Goal: Task Accomplishment & Management: Use online tool/utility

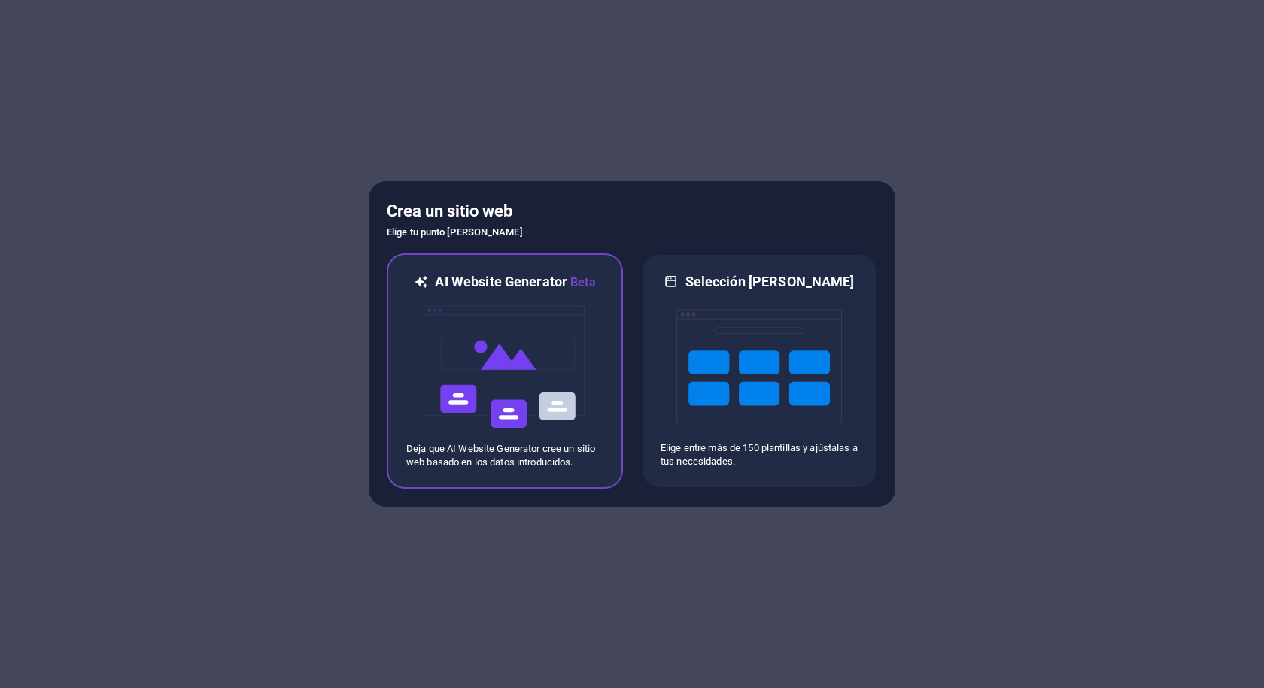
click at [537, 365] on img at bounding box center [504, 367] width 165 height 150
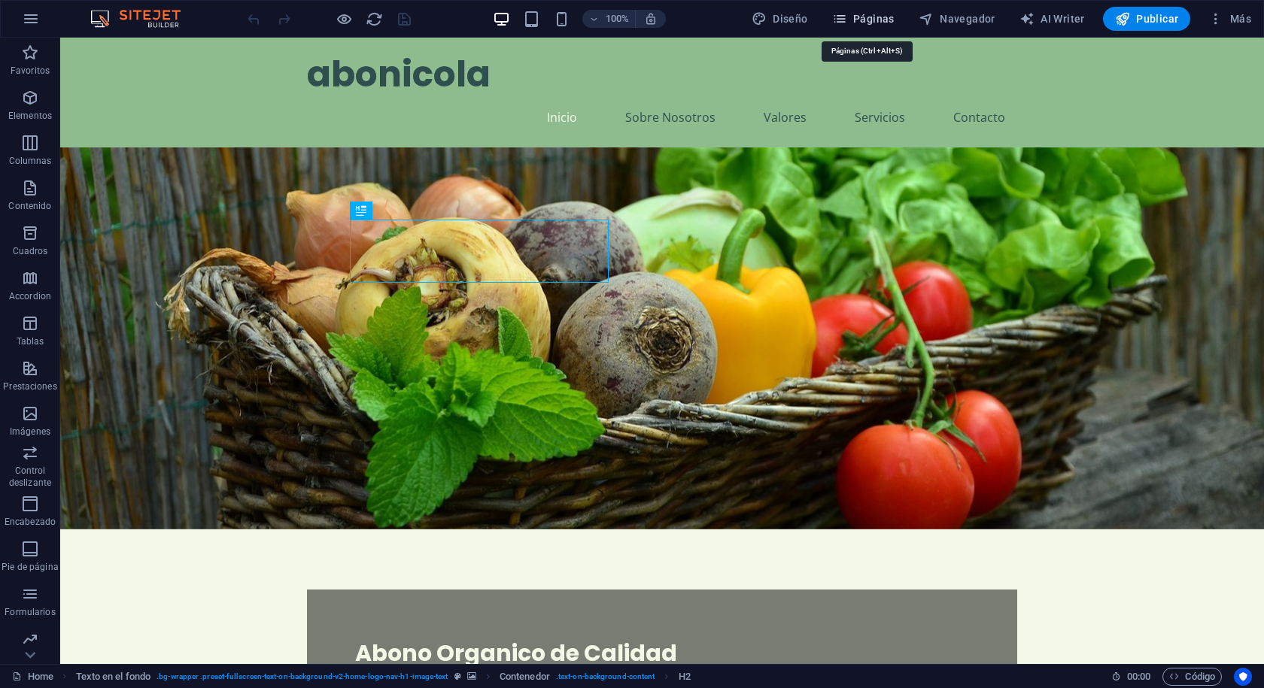
click at [864, 16] on span "Páginas" at bounding box center [863, 18] width 62 height 15
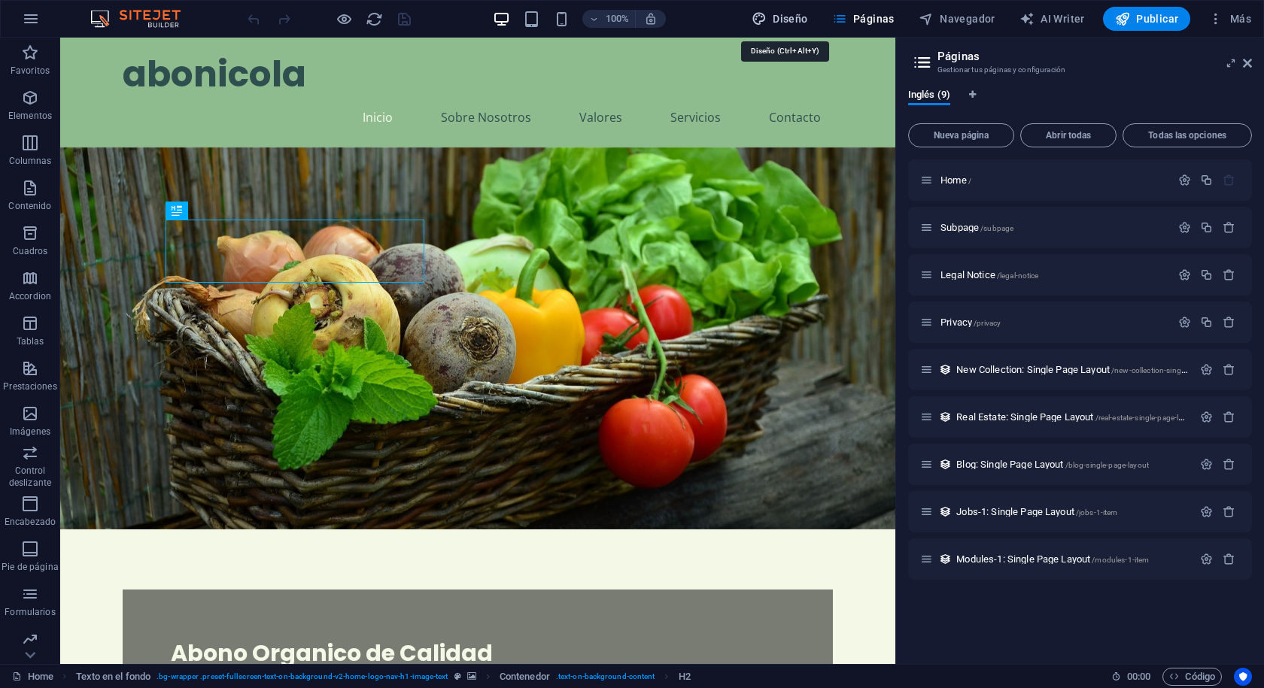
click at [767, 23] on icon "button" at bounding box center [759, 18] width 15 height 15
select select "px"
select select "200"
select select "px"
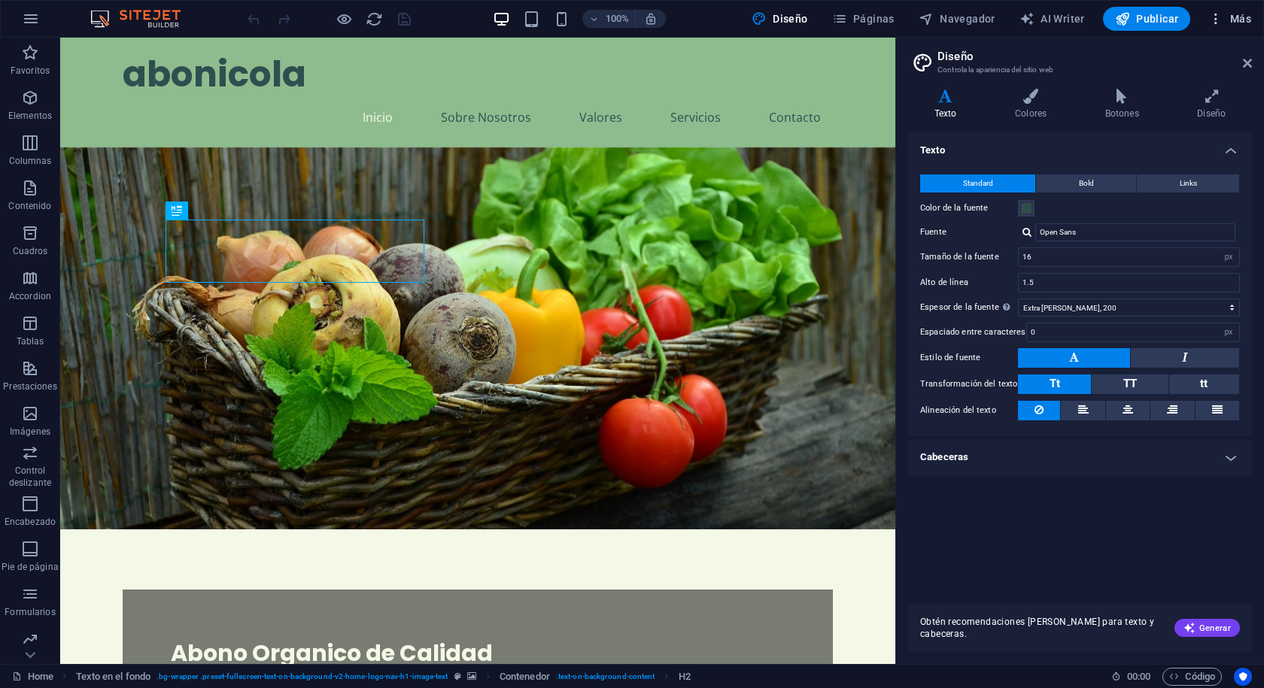
click at [1213, 13] on icon "button" at bounding box center [1215, 18] width 15 height 15
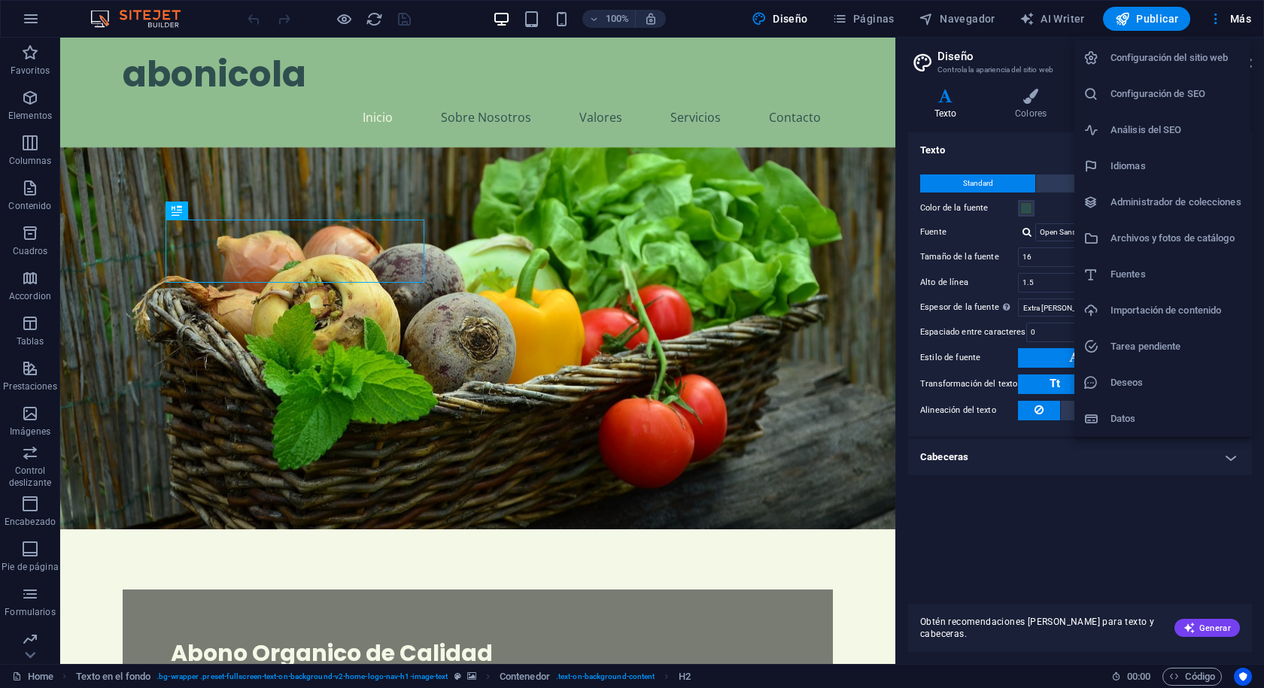
click at [863, 20] on div at bounding box center [632, 344] width 1264 height 688
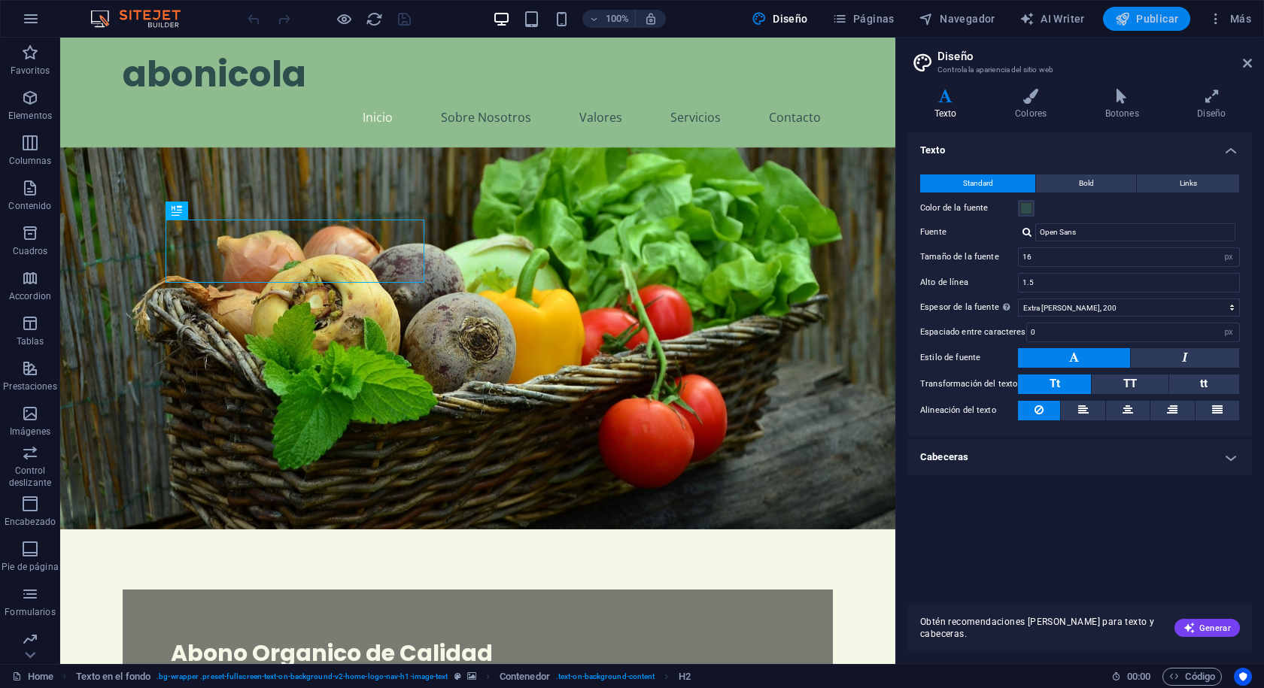
click at [1164, 18] on span "Publicar" at bounding box center [1147, 18] width 64 height 15
